Goal: Check status: Check status

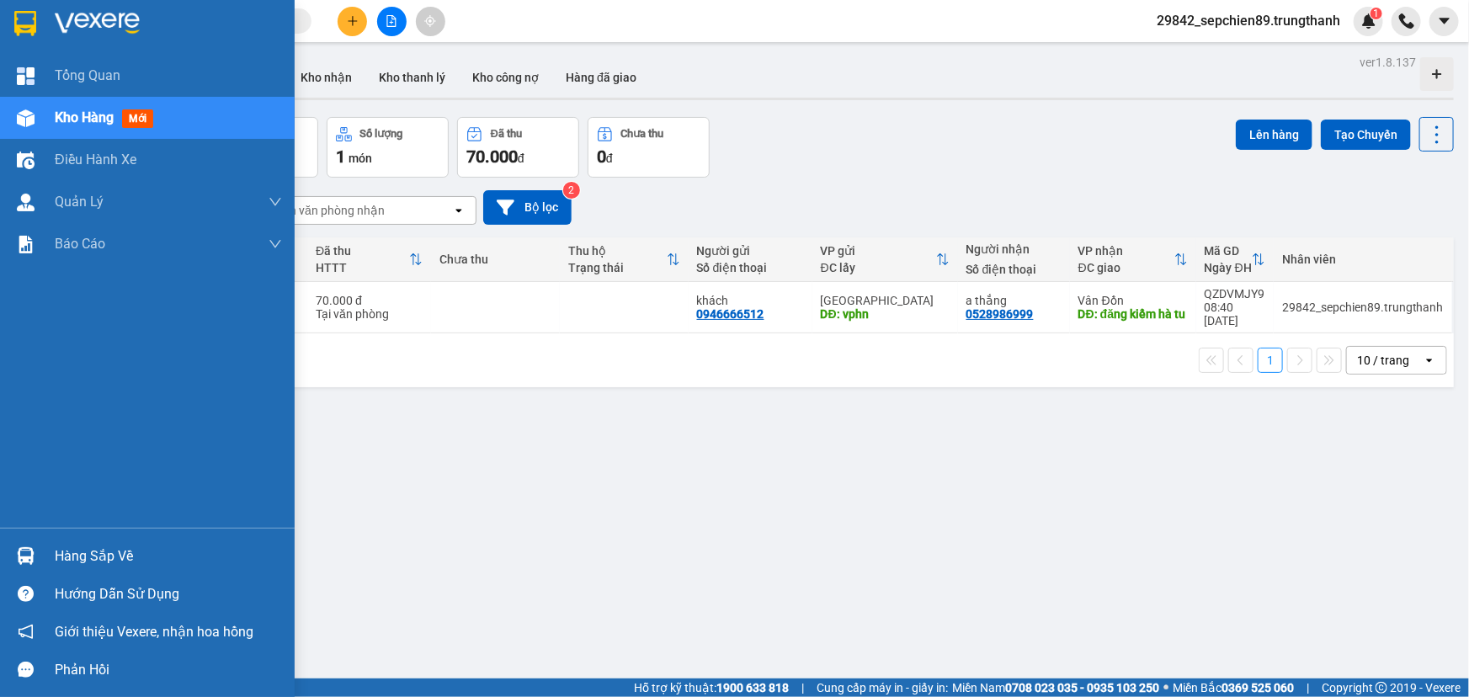
click at [104, 16] on img at bounding box center [97, 23] width 85 height 25
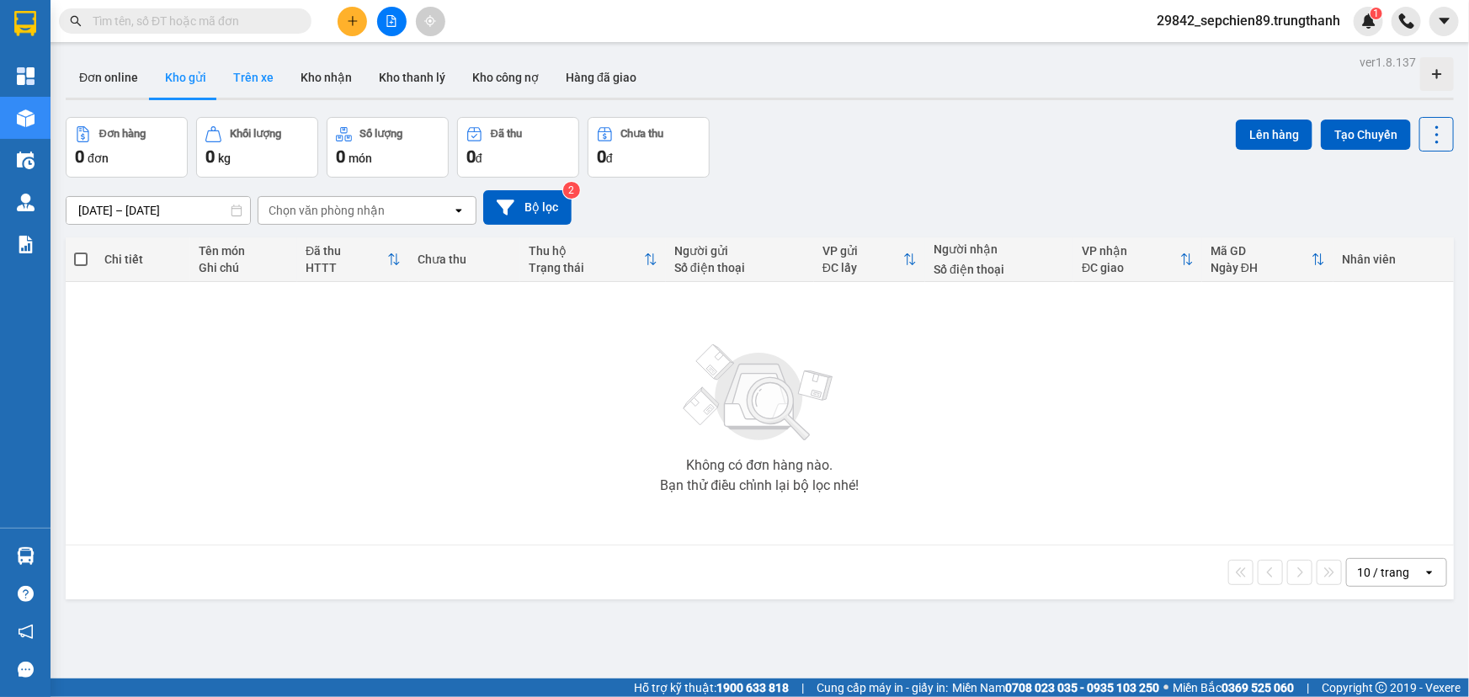
click at [261, 76] on button "Trên xe" at bounding box center [253, 77] width 67 height 40
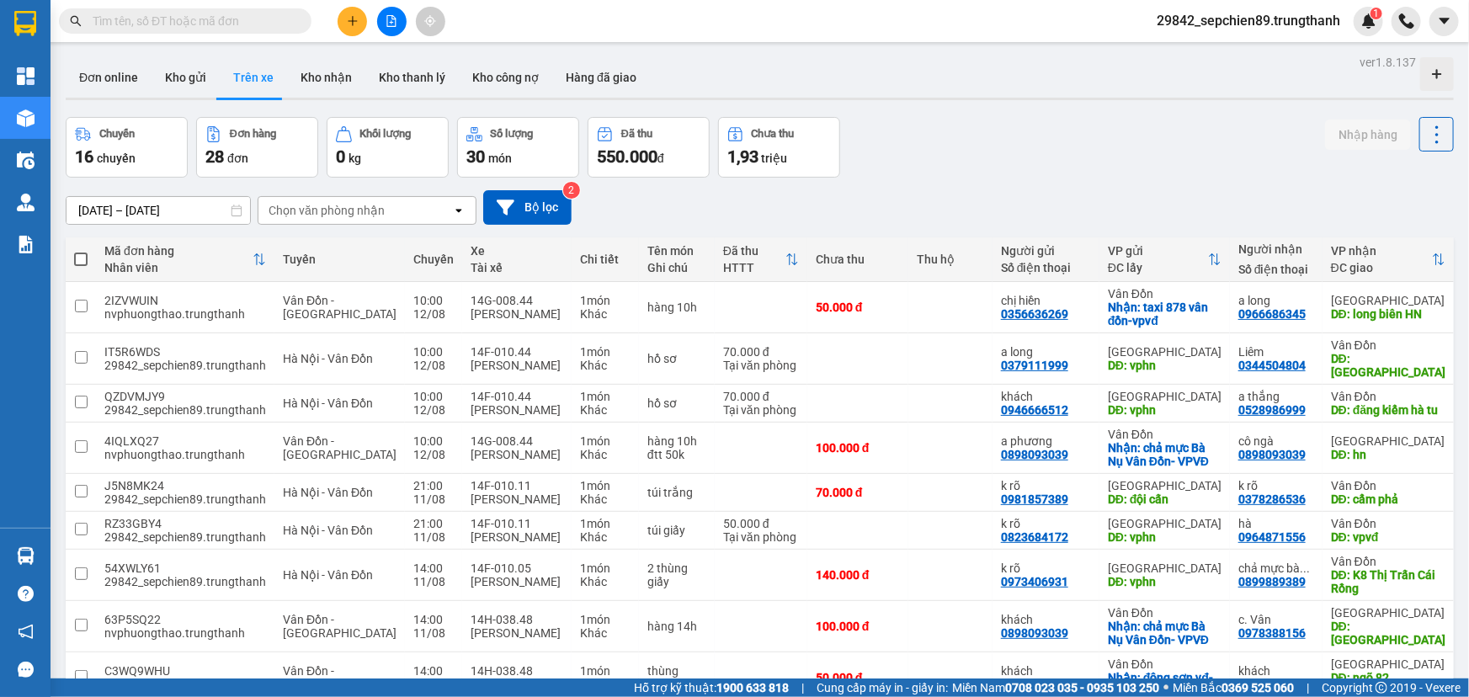
click at [152, 213] on input "[DATE] – [DATE]" at bounding box center [159, 210] width 184 height 27
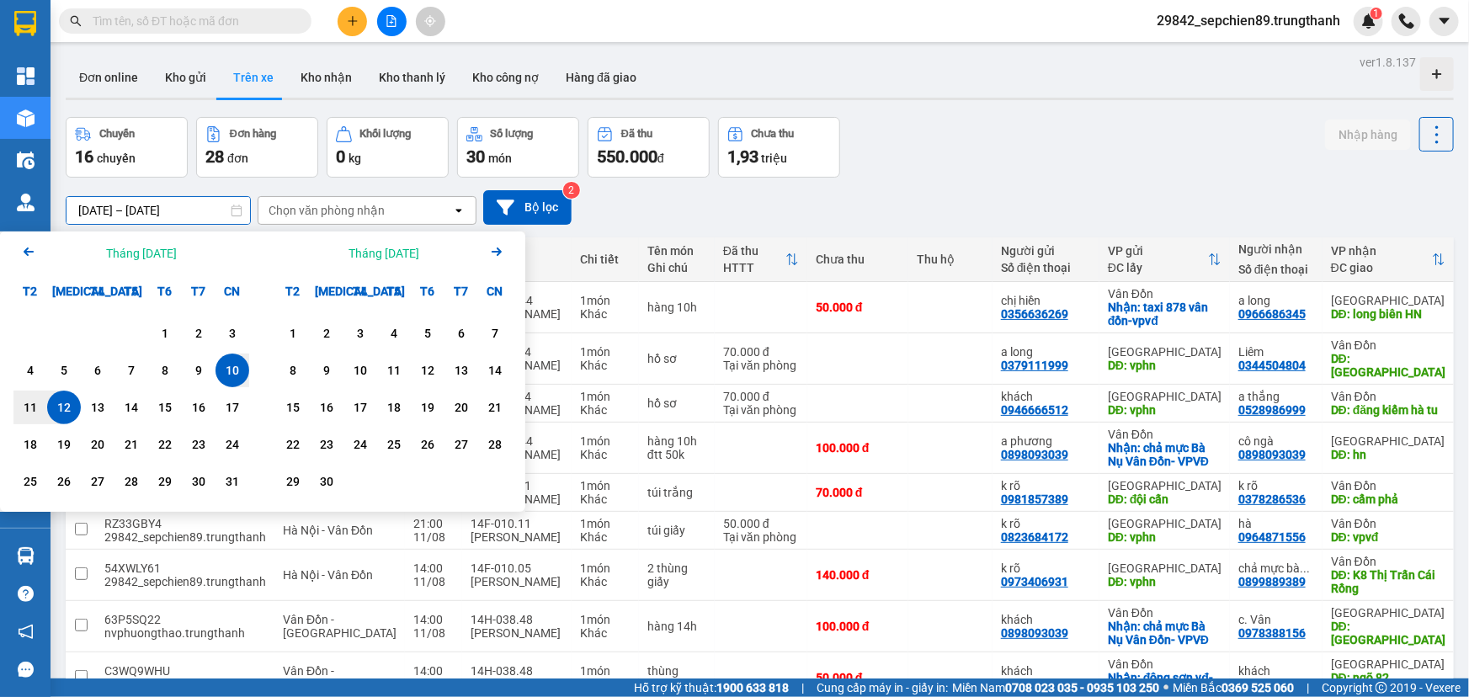
click at [72, 412] on div "12" at bounding box center [64, 407] width 24 height 20
type input "[DATE] – [DATE]"
